Goal: Check status

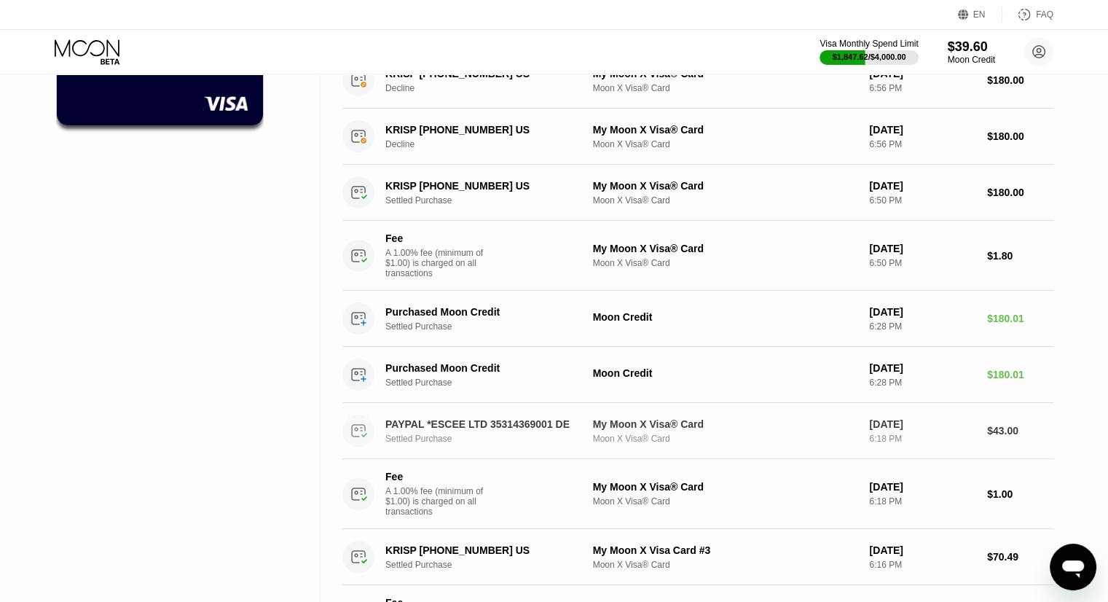
scroll to position [219, 0]
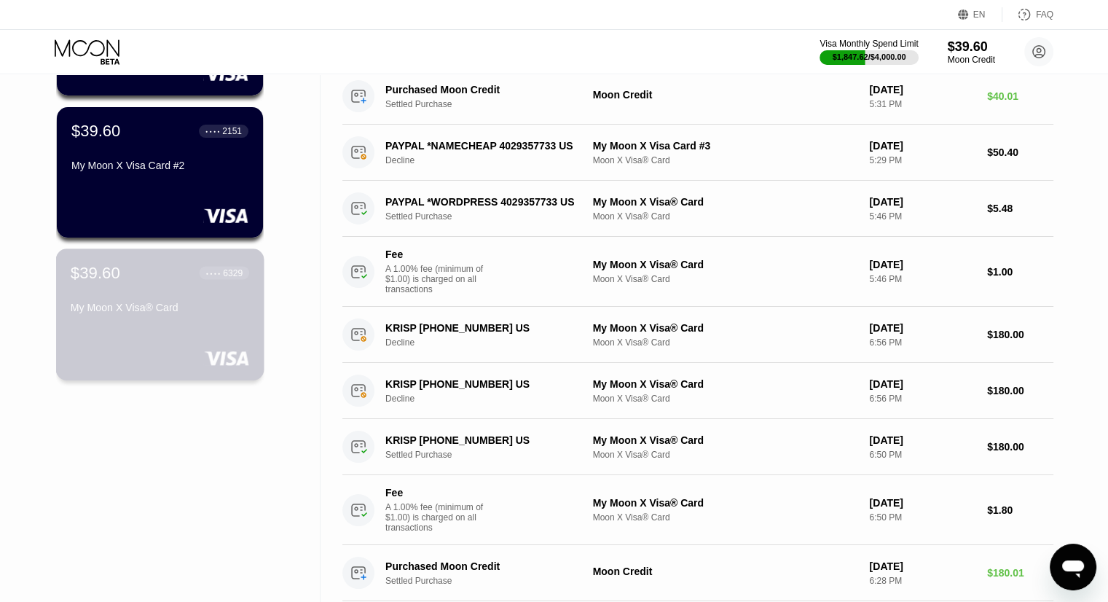
click at [163, 334] on div "$39.60 ● ● ● ● 6329 My Moon X Visa® Card" at bounding box center [160, 315] width 208 height 132
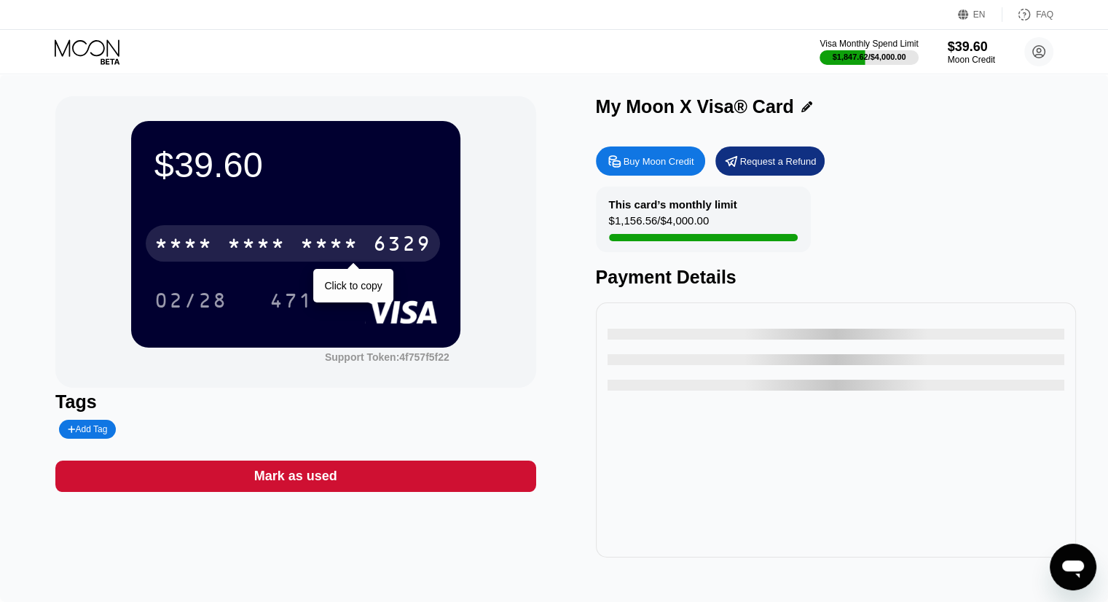
click at [288, 241] on div "* * * * * * * * * * * * 6329" at bounding box center [293, 243] width 294 height 36
